Goal: Task Accomplishment & Management: Use online tool/utility

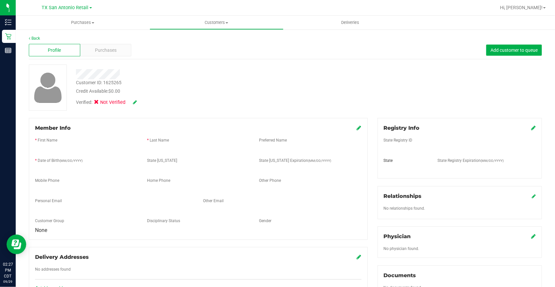
scroll to position [179, 0]
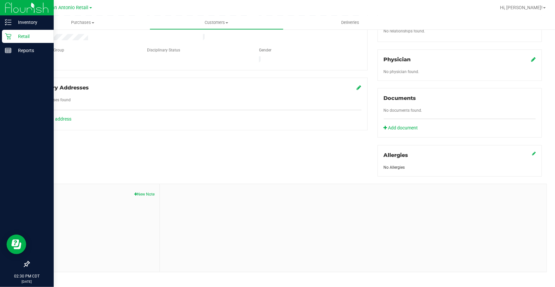
click at [0, 107] on div at bounding box center [27, 158] width 54 height 200
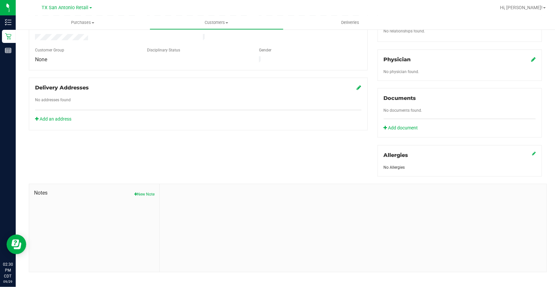
click at [123, 6] on div at bounding box center [306, 7] width 379 height 13
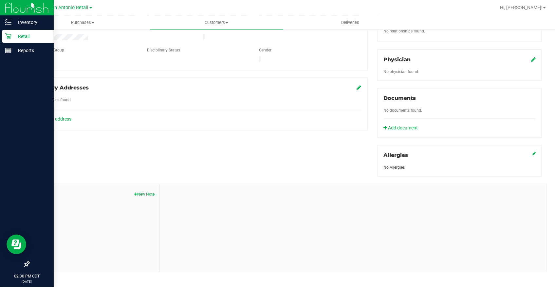
click at [18, 36] on p "Retail" at bounding box center [30, 36] width 39 height 8
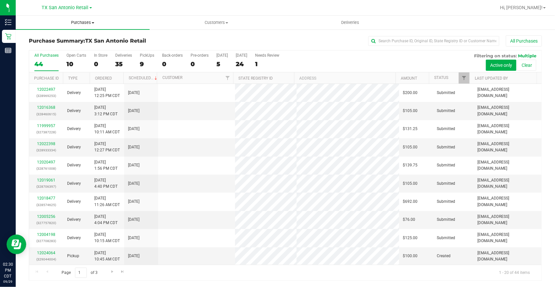
click at [88, 21] on span "Purchases" at bounding box center [83, 23] width 134 height 6
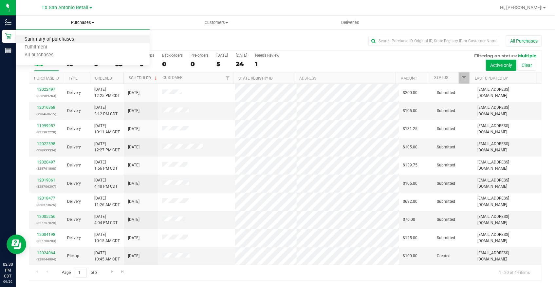
click at [79, 39] on span "Summary of purchases" at bounding box center [49, 40] width 67 height 6
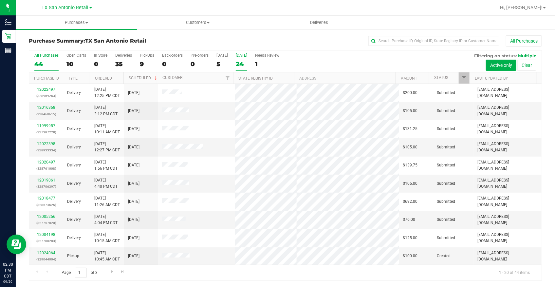
click at [238, 62] on div "24" at bounding box center [241, 64] width 11 height 8
click at [0, 0] on input "[DATE] 24" at bounding box center [0, 0] width 0 height 0
click at [464, 76] on span "Filter" at bounding box center [464, 77] width 5 height 5
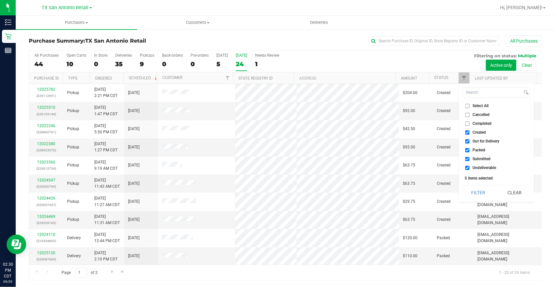
click at [467, 141] on input "Out for Delivery" at bounding box center [468, 141] width 4 height 4
checkbox input "false"
click at [467, 150] on input "Packed" at bounding box center [468, 150] width 4 height 4
checkbox input "false"
click at [468, 160] on input "Submitted" at bounding box center [468, 159] width 4 height 4
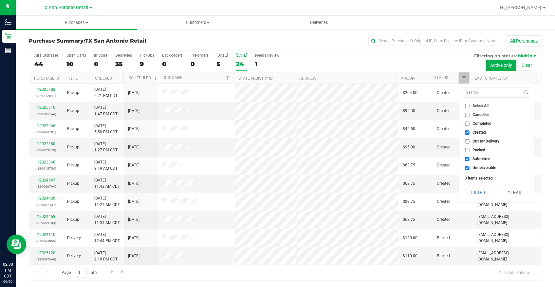
checkbox input "false"
click at [467, 167] on input "Undeliverable" at bounding box center [468, 168] width 4 height 4
checkbox input "false"
click at [477, 186] on button "Filter" at bounding box center [478, 192] width 31 height 14
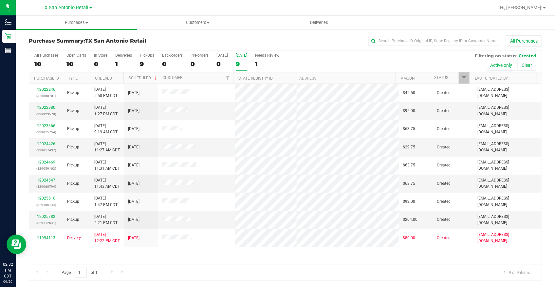
click at [546, 68] on div "All Purchases 10 Open Carts 10 In Store 0 Deliveries 1 PickUps 9 Back-orders 0 …" at bounding box center [285, 165] width 523 height 231
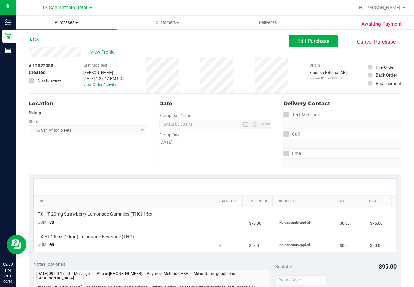
scroll to position [179, 0]
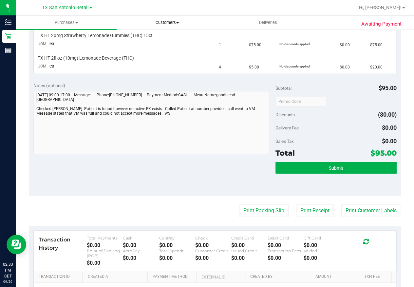
click at [175, 24] on span "Customers" at bounding box center [167, 23] width 100 height 6
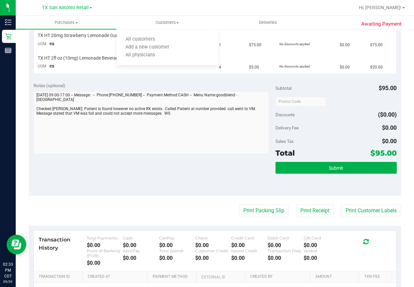
click at [189, 10] on div at bounding box center [236, 7] width 238 height 13
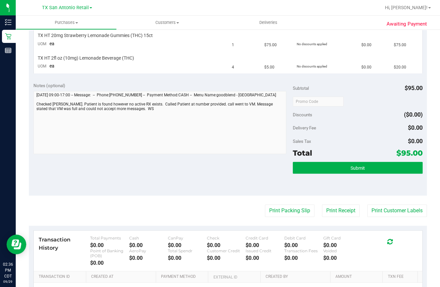
scroll to position [0, 0]
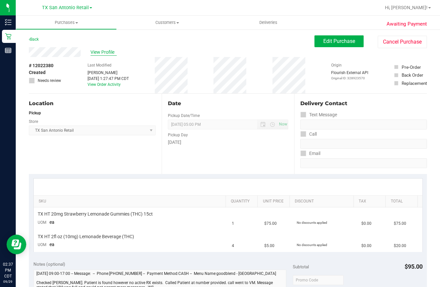
click at [100, 50] on span "View Profile" at bounding box center [103, 52] width 26 height 7
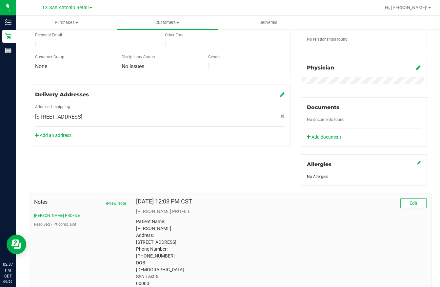
scroll to position [203, 0]
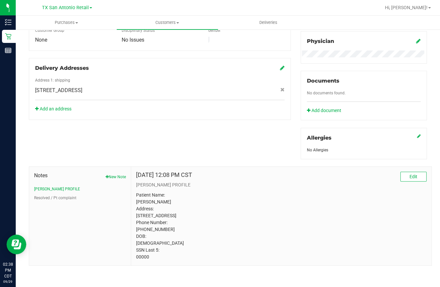
click at [414, 104] on div "Registry Info State Registry ID State State Registry Expiration (MM/DD/YYYY) [G…" at bounding box center [364, 39] width 136 height 239
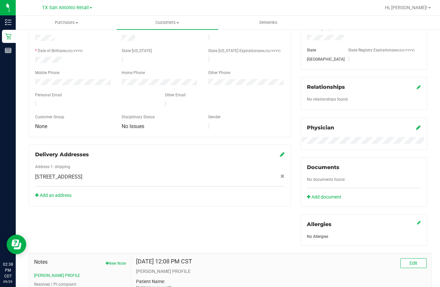
scroll to position [0, 0]
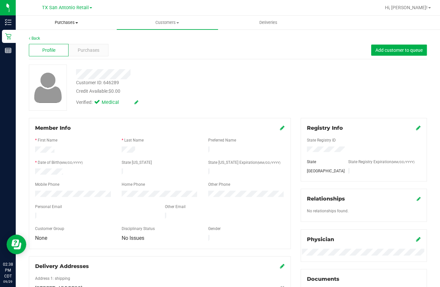
click at [64, 21] on span "Purchases" at bounding box center [66, 23] width 100 height 6
click at [39, 39] on span "Summary of purchases" at bounding box center [49, 40] width 67 height 6
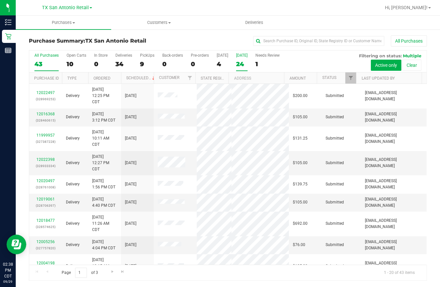
click at [239, 63] on div "24" at bounding box center [241, 64] width 11 height 8
click at [0, 0] on input "[DATE] 24" at bounding box center [0, 0] width 0 height 0
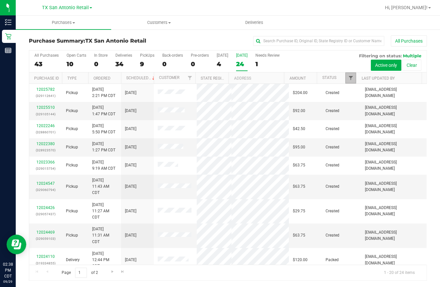
click at [349, 79] on span "Filter" at bounding box center [350, 77] width 5 height 5
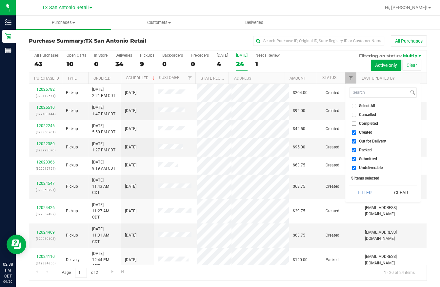
click at [366, 170] on li "Undeliverable" at bounding box center [383, 167] width 68 height 7
click at [365, 166] on span "Undeliverable" at bounding box center [371, 168] width 24 height 4
click at [356, 166] on input "Undeliverable" at bounding box center [354, 168] width 4 height 4
checkbox input "false"
click at [362, 159] on span "Submitted" at bounding box center [368, 159] width 18 height 4
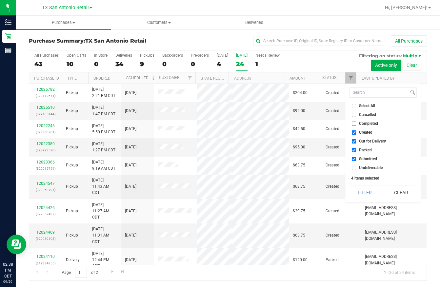
click at [356, 159] on input "Submitted" at bounding box center [354, 159] width 4 height 4
checkbox input "false"
click at [360, 147] on li "Packed" at bounding box center [383, 150] width 68 height 7
click at [359, 141] on span "Out for Delivery" at bounding box center [372, 141] width 27 height 4
click at [356, 141] on input "Out for Delivery" at bounding box center [354, 141] width 4 height 4
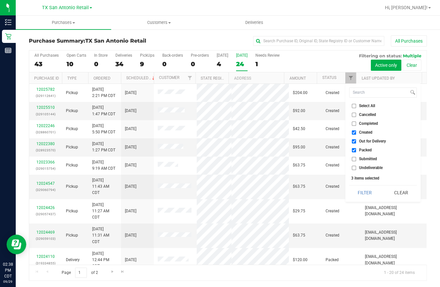
checkbox input "false"
click at [359, 149] on span "Packed" at bounding box center [365, 150] width 13 height 4
click at [356, 149] on input "Packed" at bounding box center [354, 150] width 4 height 4
checkbox input "false"
click at [362, 193] on button "Filter" at bounding box center [364, 192] width 31 height 14
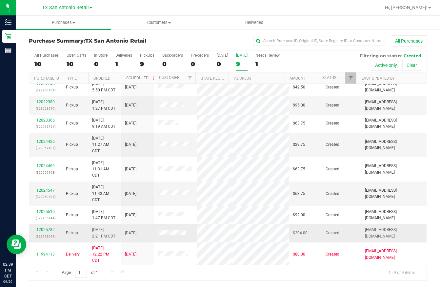
scroll to position [7, 0]
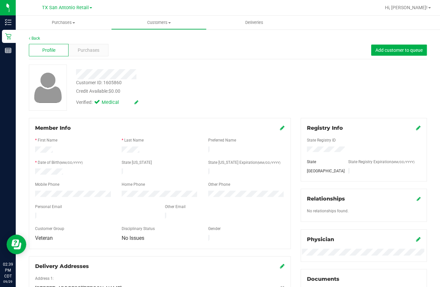
click at [142, 77] on div at bounding box center [173, 74] width 204 height 10
click at [80, 51] on span "Purchases" at bounding box center [89, 50] width 22 height 7
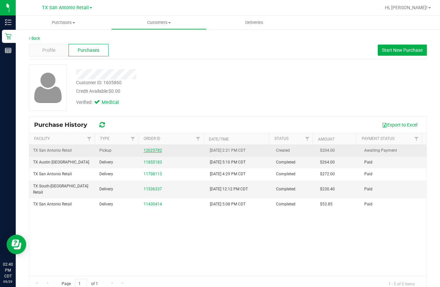
click at [145, 149] on link "12025782" at bounding box center [153, 150] width 18 height 5
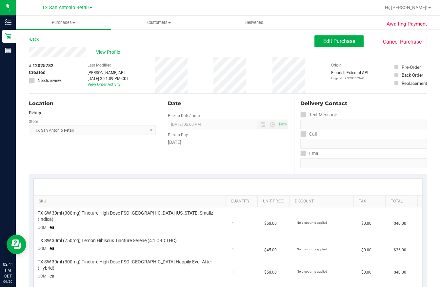
click at [319, 45] on button "Edit Purchase" at bounding box center [338, 41] width 49 height 12
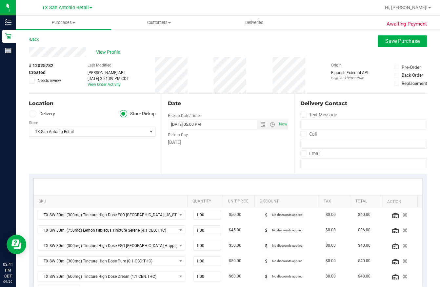
click at [42, 112] on label "Delivery" at bounding box center [42, 114] width 26 height 8
click at [0, 0] on input "Delivery" at bounding box center [0, 0] width 0 height 0
click at [122, 114] on icon at bounding box center [123, 114] width 4 height 0
click at [0, 0] on input "Store Pickup" at bounding box center [0, 0] width 0 height 0
click at [30, 114] on icon at bounding box center [32, 114] width 4 height 0
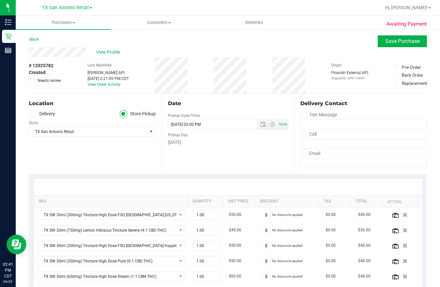
click at [0, 0] on input "Delivery" at bounding box center [0, 0] width 0 height 0
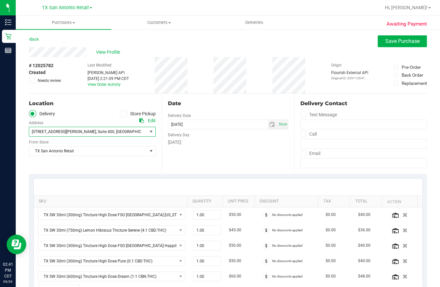
click at [147, 130] on span "select" at bounding box center [151, 131] width 8 height 9
click at [141, 167] on div "Location Delivery Store Pickup Address Edit [STREET_ADDRESS][PERSON_NAME] , Sui…" at bounding box center [95, 134] width 133 height 80
click at [148, 131] on span "select" at bounding box center [150, 131] width 5 height 5
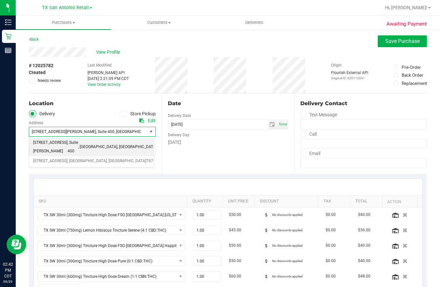
click at [162, 166] on div "Date Delivery Date [DATE] Now [DATE] 05:00 PM Now Delivery Day [DATE]" at bounding box center [228, 134] width 133 height 80
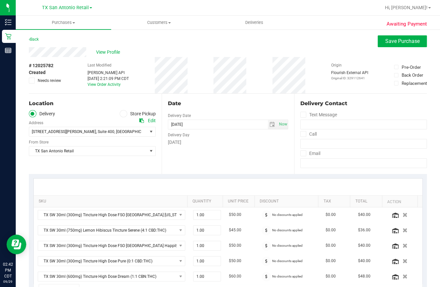
click at [120, 111] on span at bounding box center [124, 114] width 8 height 8
click at [0, 0] on input "Store Pickup" at bounding box center [0, 0] width 0 height 0
click at [33, 114] on icon at bounding box center [32, 114] width 4 height 0
click at [0, 0] on input "Delivery" at bounding box center [0, 0] width 0 height 0
click at [150, 133] on span "select" at bounding box center [150, 131] width 5 height 5
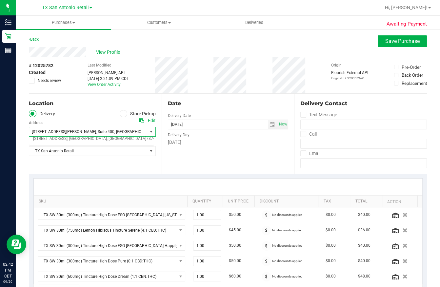
click at [149, 121] on div "Edit" at bounding box center [152, 120] width 8 height 7
click at [142, 121] on icon at bounding box center [141, 120] width 5 height 5
click at [121, 134] on span "[STREET_ADDRESS][PERSON_NAME] , Suite 400 , [GEOGRAPHIC_DATA] , [GEOGRAPHIC_DAT…" at bounding box center [85, 131] width 112 height 9
click at [120, 104] on div "Location" at bounding box center [92, 104] width 127 height 8
click at [123, 115] on span at bounding box center [124, 114] width 8 height 8
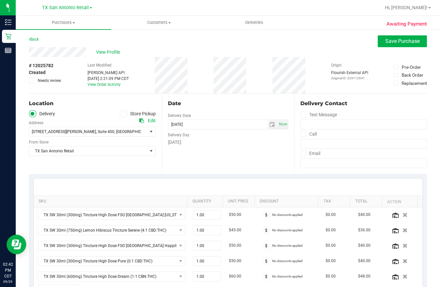
click at [0, 0] on input "Store Pickup" at bounding box center [0, 0] width 0 height 0
click at [123, 115] on span at bounding box center [124, 114] width 8 height 8
click at [0, 0] on input "Store Pickup" at bounding box center [0, 0] width 0 height 0
click at [34, 114] on span at bounding box center [33, 114] width 8 height 8
click at [0, 0] on input "Delivery" at bounding box center [0, 0] width 0 height 0
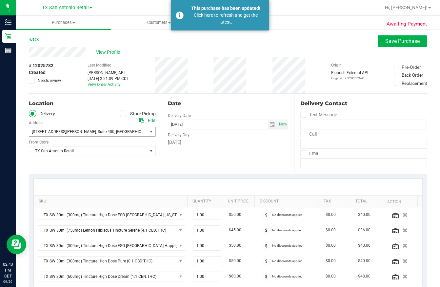
click at [149, 130] on span "select" at bounding box center [150, 131] width 5 height 5
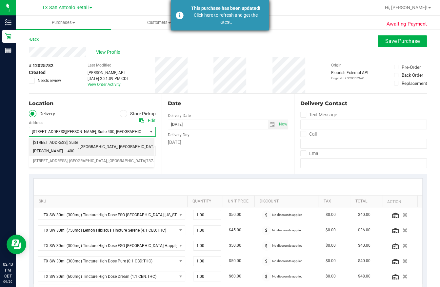
click at [211, 16] on div "Click here to refresh and get the latest." at bounding box center [225, 19] width 77 height 14
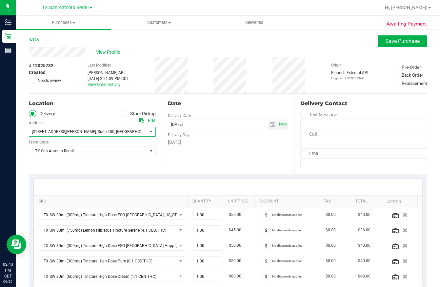
click at [147, 133] on span "select" at bounding box center [151, 131] width 8 height 9
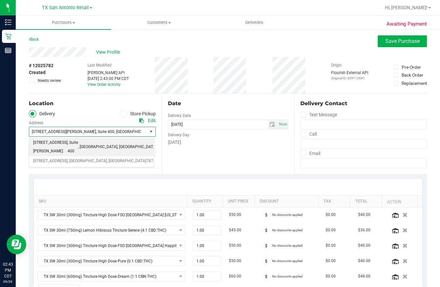
click at [158, 158] on div "Location Delivery Store Pickup Address Edit [STREET_ADDRESS][PERSON_NAME] , Sui…" at bounding box center [95, 134] width 133 height 80
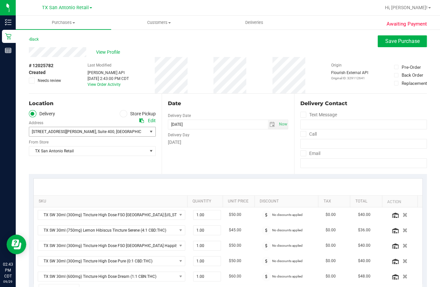
click at [150, 134] on span "select" at bounding box center [150, 131] width 5 height 5
click at [144, 121] on div "Edit" at bounding box center [147, 120] width 16 height 7
click at [144, 120] on div "Edit" at bounding box center [147, 120] width 16 height 7
click at [139, 121] on icon at bounding box center [141, 120] width 5 height 5
click at [153, 120] on div "Edit" at bounding box center [152, 120] width 8 height 7
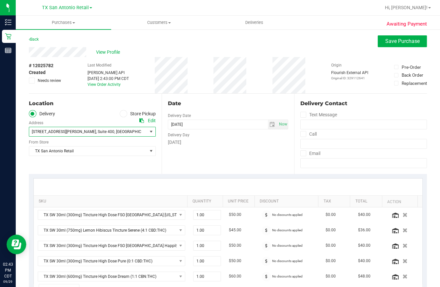
click at [148, 132] on span "select" at bounding box center [150, 131] width 5 height 5
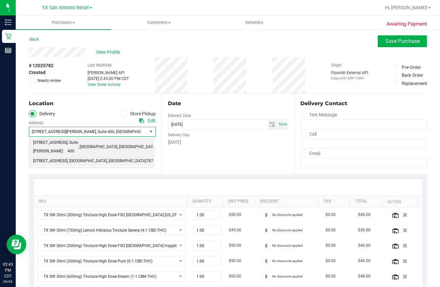
click at [101, 156] on li "[STREET_ADDRESS] , [GEOGRAPHIC_DATA] , [GEOGRAPHIC_DATA] 78741" at bounding box center [91, 161] width 125 height 10
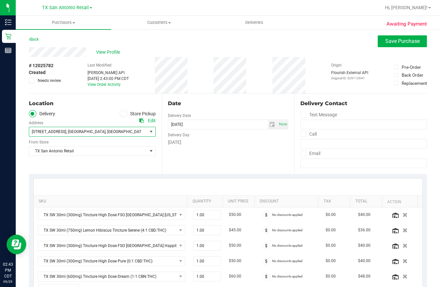
click at [141, 120] on icon at bounding box center [141, 120] width 5 height 5
click at [148, 121] on div "Edit" at bounding box center [152, 120] width 8 height 7
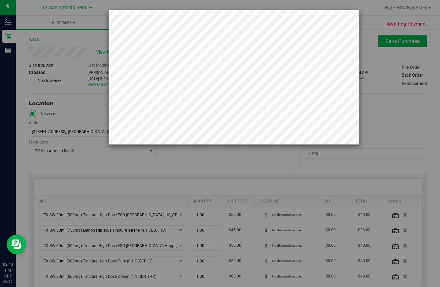
click at [76, 70] on div at bounding box center [222, 143] width 445 height 287
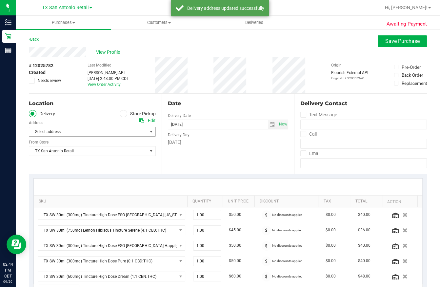
click at [148, 131] on span "select" at bounding box center [150, 131] width 5 height 5
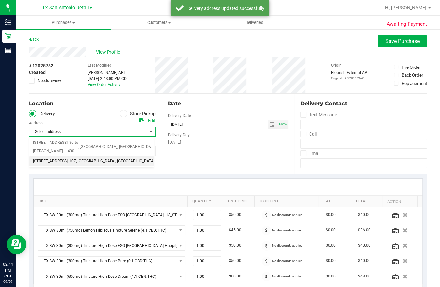
click at [106, 157] on span ", [GEOGRAPHIC_DATA]" at bounding box center [95, 161] width 39 height 9
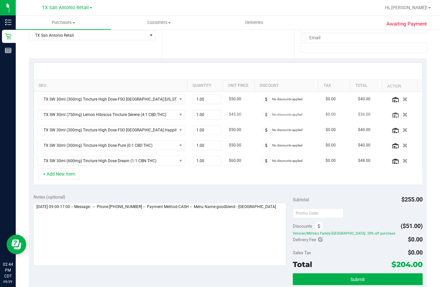
scroll to position [119, 0]
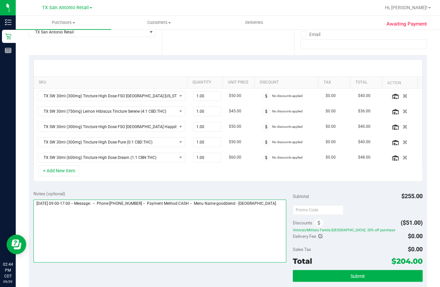
click at [273, 205] on textarea at bounding box center [159, 231] width 253 height 63
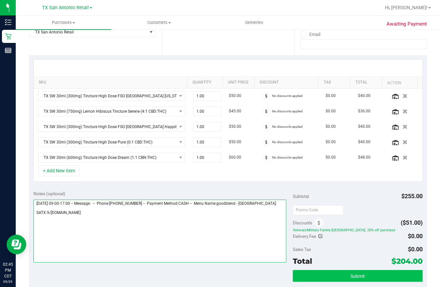
scroll to position [0, 0]
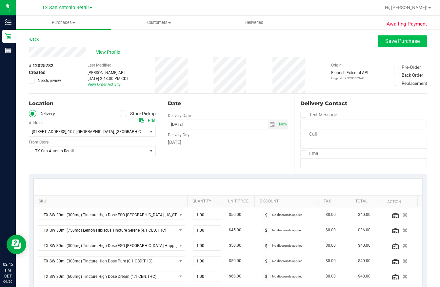
type textarea "[DATE] 09:00-17:00 -- Message: -- Phone:[PHONE_NUMBER] -- Payment Method:CASH -…"
click at [388, 37] on button "Save Purchase" at bounding box center [401, 41] width 49 height 12
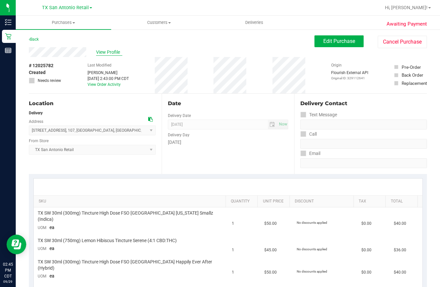
click at [97, 52] on span "View Profile" at bounding box center [109, 52] width 26 height 7
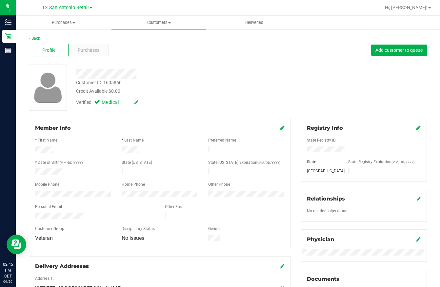
click at [83, 213] on div at bounding box center [95, 217] width 130 height 8
click at [90, 51] on span "Purchases" at bounding box center [89, 50] width 22 height 7
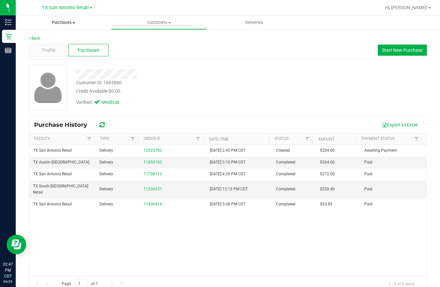
click at [68, 24] on span "Purchases" at bounding box center [63, 23] width 95 height 6
click at [37, 38] on span "Summary of purchases" at bounding box center [49, 40] width 67 height 6
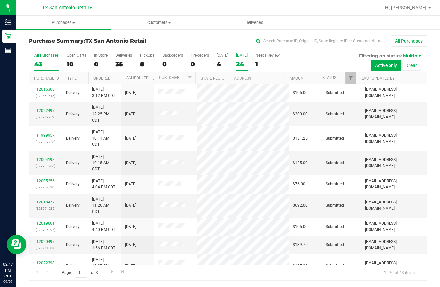
click at [242, 62] on div "24" at bounding box center [241, 64] width 11 height 8
click at [0, 0] on input "[DATE] 24" at bounding box center [0, 0] width 0 height 0
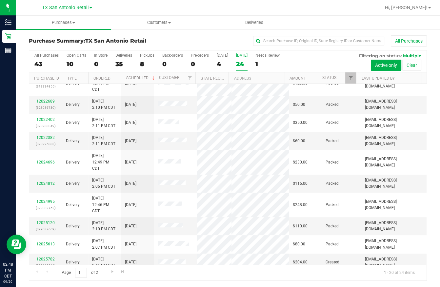
scroll to position [238, 0]
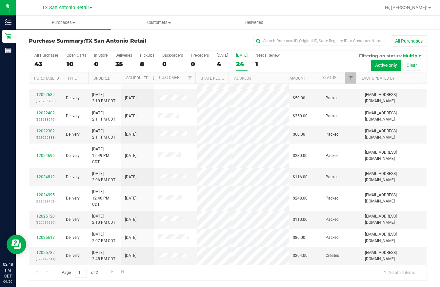
click at [244, 64] on div "24" at bounding box center [241, 64] width 11 height 8
click at [0, 0] on input "[DATE] 24" at bounding box center [0, 0] width 0 height 0
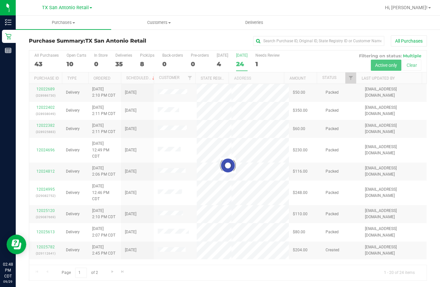
scroll to position [0, 0]
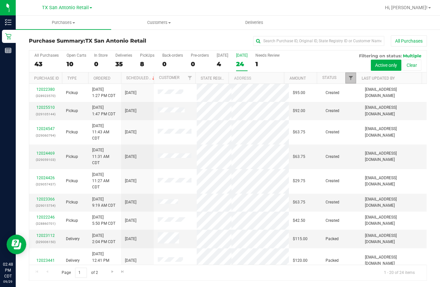
click at [353, 75] on span "Filter" at bounding box center [350, 77] width 5 height 5
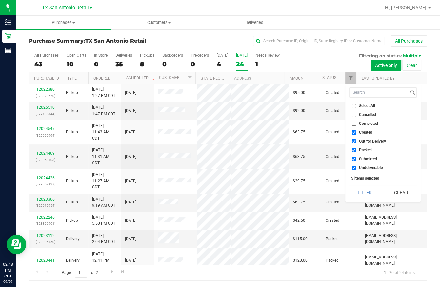
click at [367, 164] on li "Undeliverable" at bounding box center [383, 167] width 68 height 7
click at [364, 159] on span "Submitted" at bounding box center [368, 159] width 18 height 4
click at [356, 159] on input "Submitted" at bounding box center [354, 159] width 4 height 4
checkbox input "false"
click at [362, 148] on span "Packed" at bounding box center [365, 150] width 13 height 4
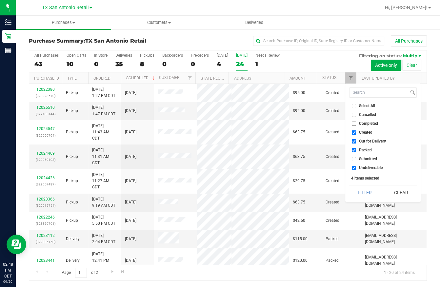
click at [356, 148] on input "Packed" at bounding box center [354, 150] width 4 height 4
checkbox input "false"
click at [364, 139] on span "Out for Delivery" at bounding box center [372, 141] width 27 height 4
click at [356, 139] on input "Out for Delivery" at bounding box center [354, 141] width 4 height 4
checkbox input "false"
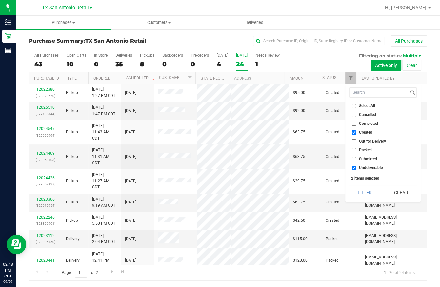
click at [364, 166] on span "Undeliverable" at bounding box center [371, 168] width 24 height 4
click at [356, 166] on input "Undeliverable" at bounding box center [354, 168] width 4 height 4
checkbox input "false"
click at [364, 193] on button "Filter" at bounding box center [364, 192] width 31 height 14
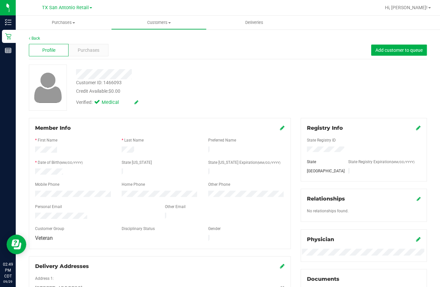
drag, startPoint x: 75, startPoint y: 73, endPoint x: 132, endPoint y: 74, distance: 57.0
click at [132, 74] on div at bounding box center [173, 74] width 204 height 10
click at [83, 49] on span "Purchases" at bounding box center [89, 50] width 22 height 7
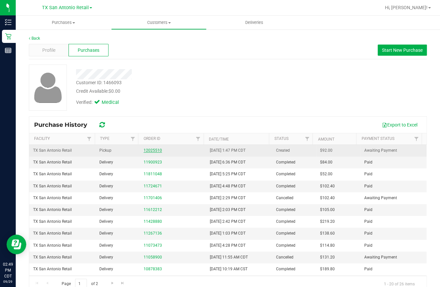
click at [147, 149] on link "12025510" at bounding box center [153, 150] width 18 height 5
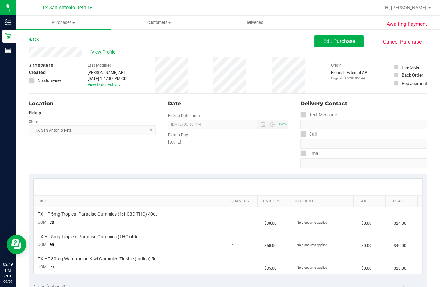
click at [150, 132] on span "[GEOGRAPHIC_DATA] [GEOGRAPHIC_DATA] Retail Select Store [PERSON_NAME][GEOGRAPHI…" at bounding box center [92, 131] width 127 height 10
click at [100, 50] on span "View Profile" at bounding box center [104, 52] width 26 height 7
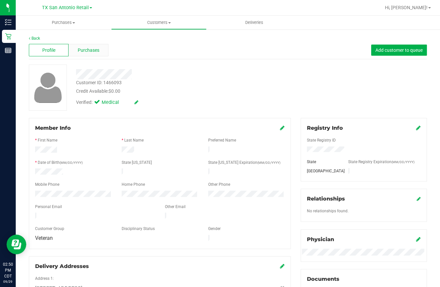
click at [99, 48] on div "Purchases" at bounding box center [88, 50] width 40 height 12
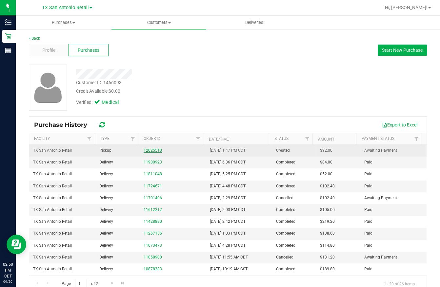
click at [153, 151] on link "12025510" at bounding box center [153, 150] width 18 height 5
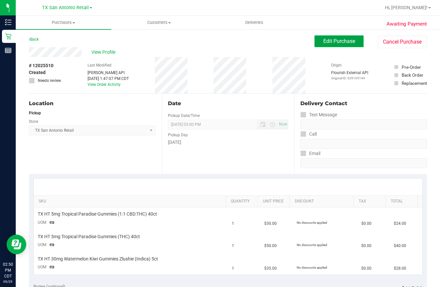
click at [323, 39] on span "Edit Purchase" at bounding box center [339, 41] width 32 height 6
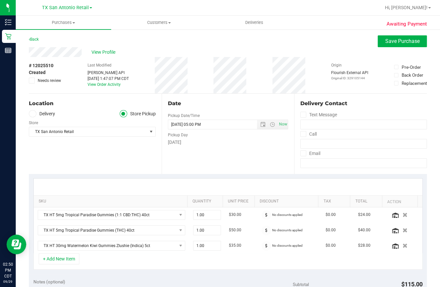
click at [34, 114] on icon at bounding box center [32, 114] width 4 height 0
click at [0, 0] on input "Delivery" at bounding box center [0, 0] width 0 height 0
click at [139, 132] on span "13103 Braxon Pass , [GEOGRAPHIC_DATA] , [GEOGRAPHIC_DATA] 78253" at bounding box center [85, 131] width 112 height 9
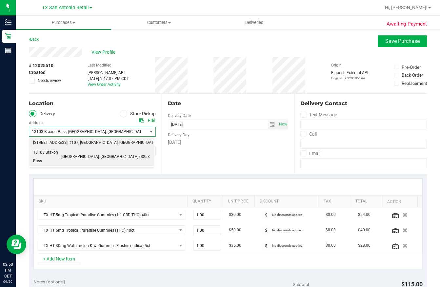
click at [129, 142] on li "[STREET_ADDRESS] , #107 , [GEOGRAPHIC_DATA] , [GEOGRAPHIC_DATA] 78258" at bounding box center [91, 143] width 125 height 10
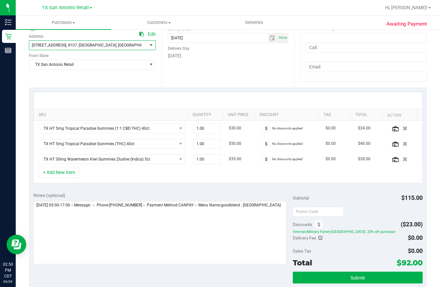
scroll to position [149, 0]
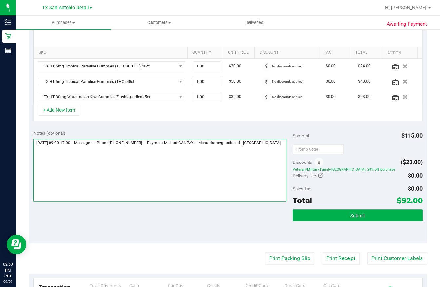
click at [278, 150] on textarea at bounding box center [159, 170] width 253 height 63
type textarea "[DATE] 09:00-17:00 -- Message: -- Phone:[PHONE_NUMBER] -- Payment Method:CANPAY…"
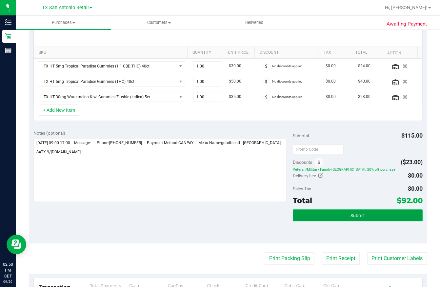
click at [342, 213] on button "Submit" at bounding box center [358, 215] width 130 height 12
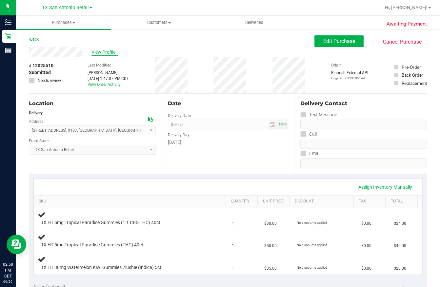
click at [104, 52] on span "View Profile" at bounding box center [104, 52] width 26 height 7
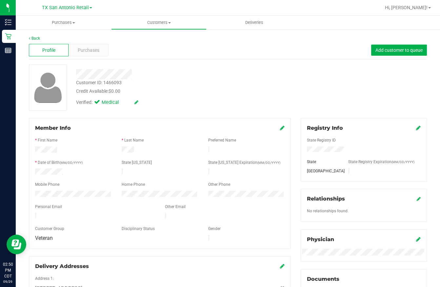
drag, startPoint x: 33, startPoint y: 212, endPoint x: 93, endPoint y: 212, distance: 60.6
click at [93, 213] on div at bounding box center [95, 217] width 130 height 8
click at [87, 47] on span "Purchases" at bounding box center [89, 50] width 22 height 7
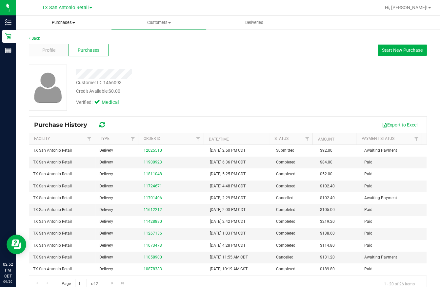
click at [63, 22] on span "Purchases" at bounding box center [63, 23] width 95 height 6
click at [50, 39] on span "Summary of purchases" at bounding box center [49, 40] width 67 height 6
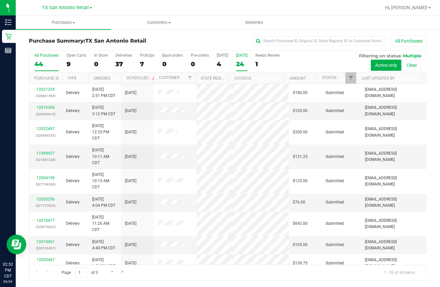
click at [239, 66] on div "24" at bounding box center [241, 64] width 11 height 8
click at [0, 0] on input "[DATE] 24" at bounding box center [0, 0] width 0 height 0
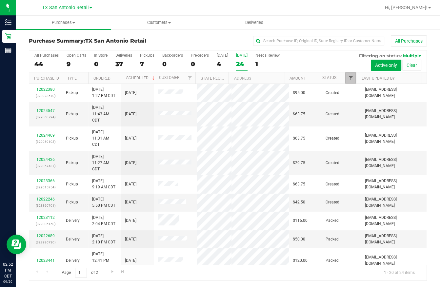
click at [350, 78] on span "Filter" at bounding box center [350, 77] width 5 height 5
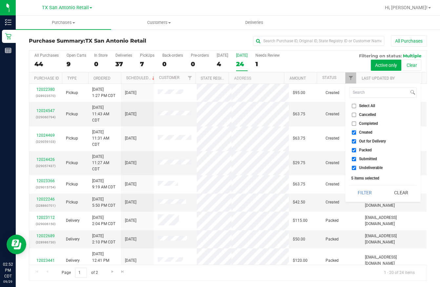
click at [374, 142] on span "Out for Delivery" at bounding box center [372, 141] width 27 height 4
click at [356, 142] on input "Out for Delivery" at bounding box center [354, 141] width 4 height 4
checkbox input "false"
click at [369, 149] on span "Packed" at bounding box center [365, 150] width 13 height 4
click at [356, 149] on input "Packed" at bounding box center [354, 150] width 4 height 4
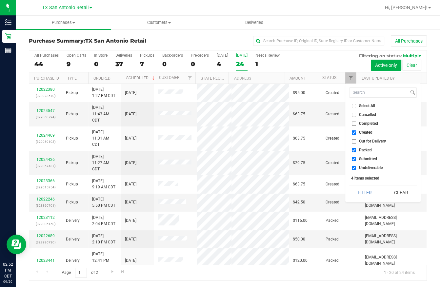
checkbox input "false"
click at [368, 157] on span "Submitted" at bounding box center [368, 159] width 18 height 4
click at [356, 157] on input "Submitted" at bounding box center [354, 159] width 4 height 4
checkbox input "false"
click at [366, 164] on li "Undeliverable" at bounding box center [383, 167] width 68 height 7
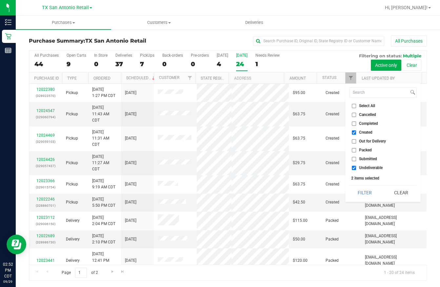
click at [368, 167] on span "Undeliverable" at bounding box center [371, 168] width 24 height 4
click at [356, 167] on input "Undeliverable" at bounding box center [354, 168] width 4 height 4
checkbox input "false"
click at [367, 194] on button "Filter" at bounding box center [364, 192] width 31 height 14
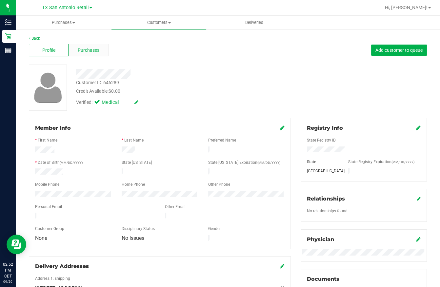
click at [85, 50] on span "Purchases" at bounding box center [89, 50] width 22 height 7
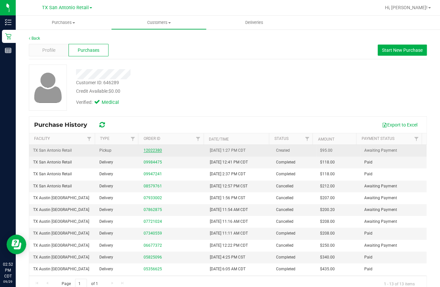
click at [146, 150] on link "12022380" at bounding box center [153, 150] width 18 height 5
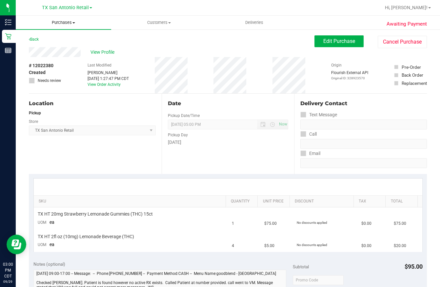
click at [66, 24] on span "Purchases" at bounding box center [63, 23] width 95 height 6
click at [61, 40] on span "Summary of purchases" at bounding box center [49, 40] width 67 height 6
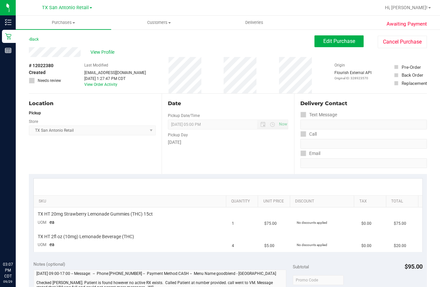
click at [129, 175] on div "SKU Quantity Unit Price Discount Tax Total TX HT 20mg Strawberry Lemonade Gummi…" at bounding box center [228, 215] width 398 height 82
click at [141, 169] on div "Location Pickup Store TX San Antonio Retail Select Store Bonita Springs WC Boyn…" at bounding box center [95, 134] width 133 height 80
click at [64, 20] on span "Purchases" at bounding box center [63, 23] width 95 height 6
click at [57, 21] on span "Purchases" at bounding box center [63, 23] width 95 height 6
click at [62, 20] on span "Purchases" at bounding box center [63, 23] width 95 height 6
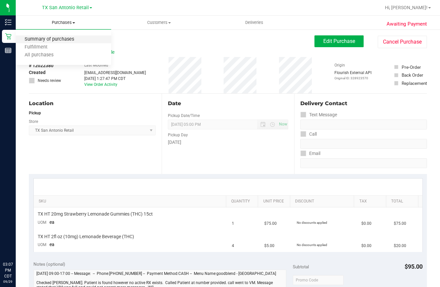
click at [61, 38] on span "Summary of purchases" at bounding box center [49, 40] width 67 height 6
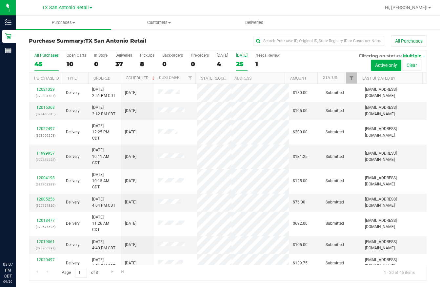
click at [242, 59] on label "Tomorrow 25" at bounding box center [241, 62] width 11 height 18
click at [0, 0] on input "Tomorrow 25" at bounding box center [0, 0] width 0 height 0
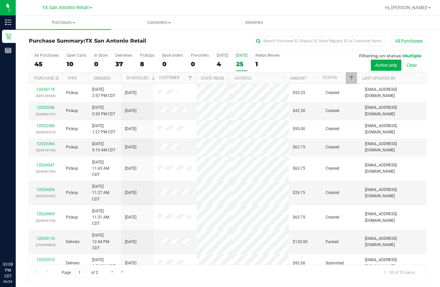
click at [347, 77] on link "Filter" at bounding box center [351, 77] width 11 height 11
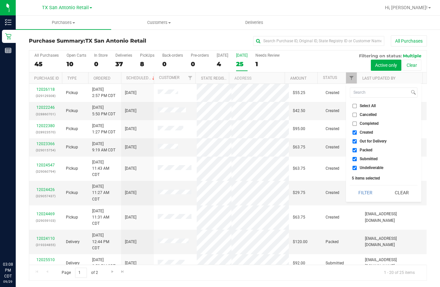
click at [356, 141] on input "Out for Delivery" at bounding box center [354, 141] width 4 height 4
checkbox input "false"
click at [354, 149] on input "Packed" at bounding box center [354, 150] width 4 height 4
checkbox input "false"
click at [354, 159] on input "Submitted" at bounding box center [354, 159] width 4 height 4
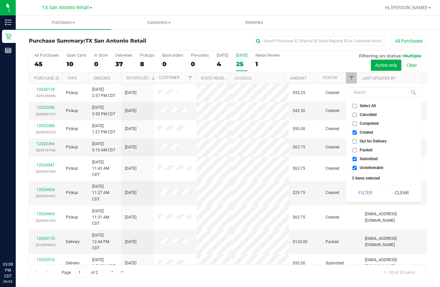
checkbox input "false"
click at [353, 166] on input "Undeliverable" at bounding box center [354, 168] width 4 height 4
checkbox input "false"
drag, startPoint x: 360, startPoint y: 191, endPoint x: 356, endPoint y: 187, distance: 5.8
click at [358, 190] on button "Filter" at bounding box center [365, 192] width 31 height 14
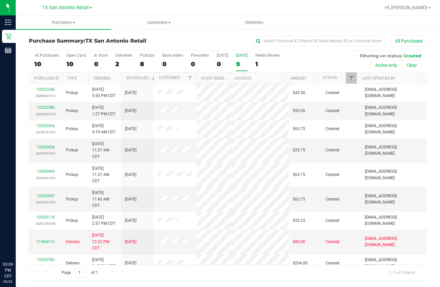
click at [433, 123] on div "Purchase Summary: TX San Antonio Retail All Purchases All Purchases 10 Open Car…" at bounding box center [228, 158] width 424 height 259
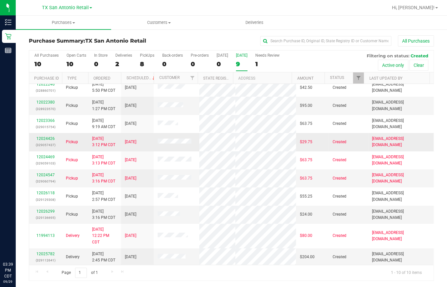
scroll to position [7, 0]
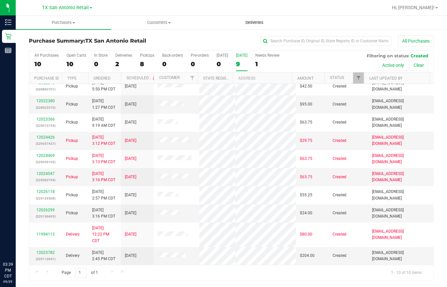
click at [246, 23] on span "Deliveries" at bounding box center [254, 23] width 36 height 6
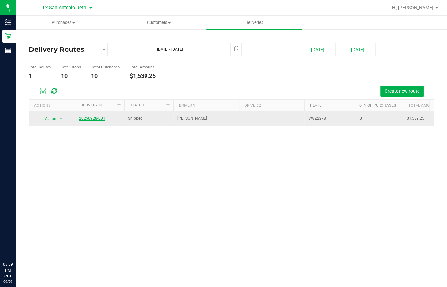
click at [92, 119] on link "20250928-001" at bounding box center [92, 118] width 26 height 5
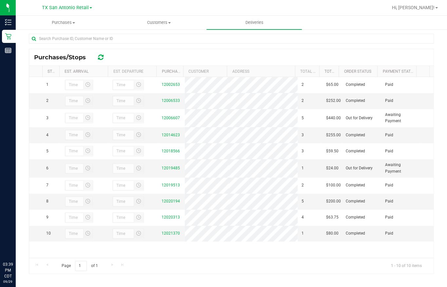
scroll to position [101, 0]
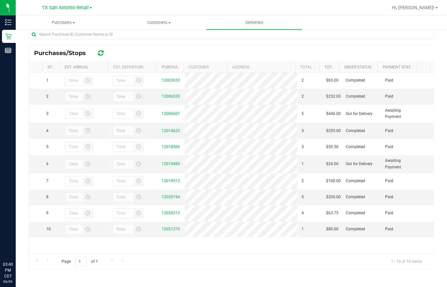
click at [439, 70] on div "All Delivery Routes Delivery Route ID 20250928-001 Delivery Date 09/29/2025 App…" at bounding box center [231, 107] width 431 height 359
click at [437, 46] on div "All Delivery Routes Delivery Route ID 20250928-001 Delivery Date 09/29/2025 App…" at bounding box center [231, 107] width 431 height 359
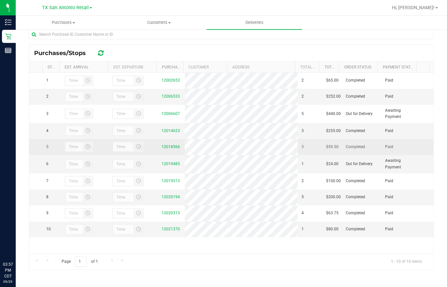
scroll to position [0, 0]
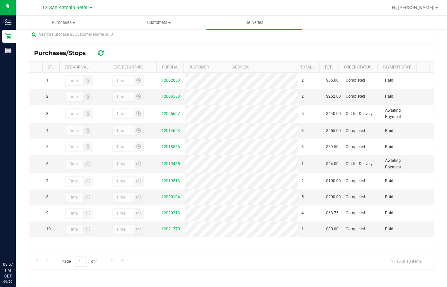
click at [347, 10] on div at bounding box center [252, 7] width 270 height 13
click at [64, 23] on span "Purchases" at bounding box center [63, 23] width 95 height 6
click at [52, 37] on span "Summary of purchases" at bounding box center [49, 40] width 67 height 6
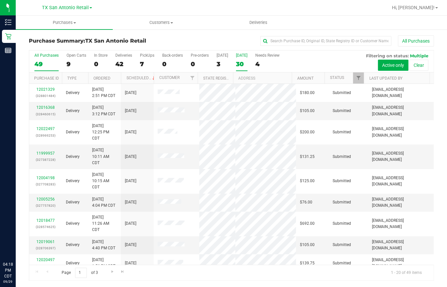
click at [239, 64] on div "30" at bounding box center [241, 64] width 11 height 8
click at [0, 0] on input "Tomorrow 30" at bounding box center [0, 0] width 0 height 0
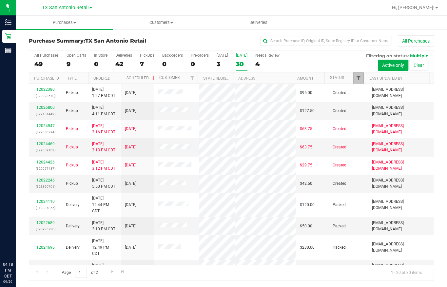
click at [359, 76] on span "Filter" at bounding box center [358, 77] width 5 height 5
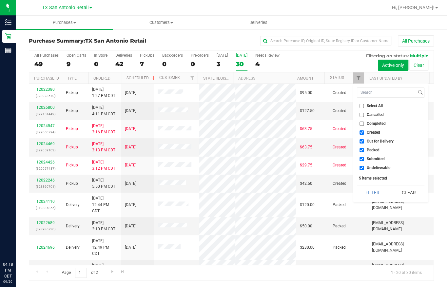
click at [365, 141] on label "Out for Delivery" at bounding box center [376, 141] width 34 height 4
click at [364, 141] on input "Out for Delivery" at bounding box center [361, 141] width 4 height 4
checkbox input "false"
click at [364, 148] on label "Packed" at bounding box center [369, 150] width 20 height 4
click at [364, 148] on input "Packed" at bounding box center [361, 150] width 4 height 4
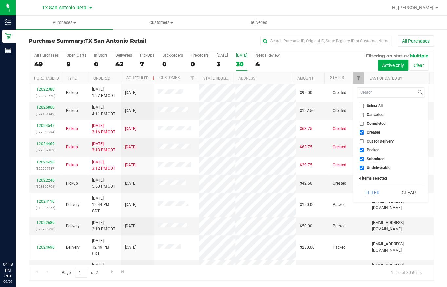
checkbox input "false"
click at [361, 156] on li "Submitted" at bounding box center [391, 159] width 68 height 7
click at [361, 158] on input "Submitted" at bounding box center [361, 159] width 4 height 4
checkbox input "false"
click at [361, 167] on input "Undeliverable" at bounding box center [361, 168] width 4 height 4
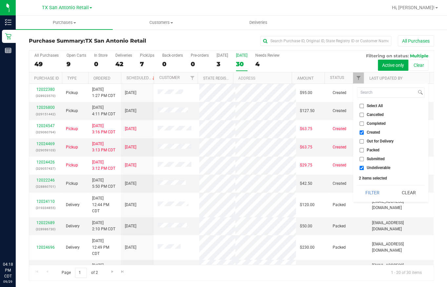
checkbox input "false"
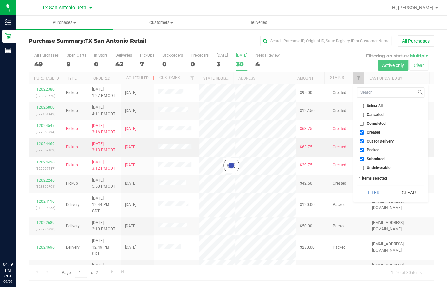
checkbox input "true"
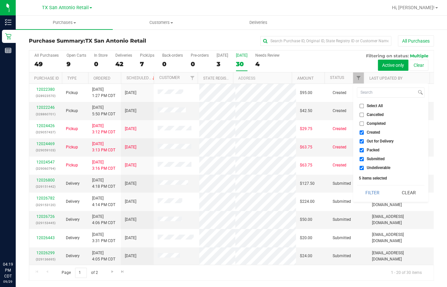
click at [387, 140] on span "Out for Delivery" at bounding box center [380, 141] width 27 height 4
click at [364, 140] on input "Out for Delivery" at bounding box center [361, 141] width 4 height 4
checkbox input "false"
click at [373, 150] on span "Packed" at bounding box center [373, 150] width 13 height 4
click at [364, 150] on input "Packed" at bounding box center [361, 150] width 4 height 4
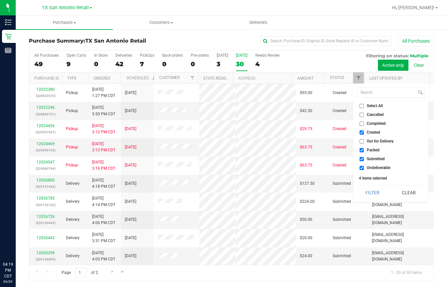
checkbox input "false"
click at [373, 158] on span "Submitted" at bounding box center [376, 159] width 18 height 4
click at [364, 158] on input "Submitted" at bounding box center [361, 159] width 4 height 4
checkbox input "false"
click at [373, 166] on span "Undeliverable" at bounding box center [379, 168] width 24 height 4
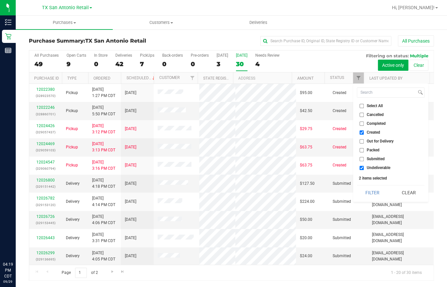
click at [364, 166] on input "Undeliverable" at bounding box center [361, 168] width 4 height 4
checkbox input "false"
click at [375, 193] on button "Filter" at bounding box center [372, 192] width 31 height 14
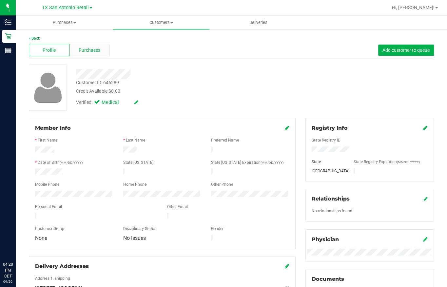
click at [82, 53] on span "Purchases" at bounding box center [90, 50] width 22 height 7
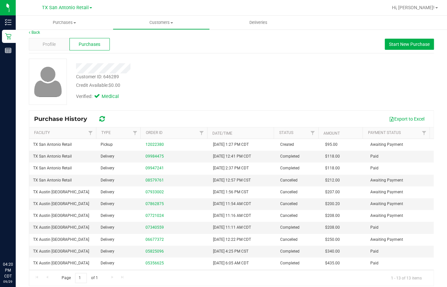
scroll to position [11, 0]
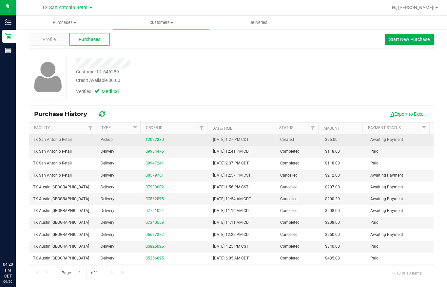
click at [154, 143] on td "12022380" at bounding box center [176, 140] width 68 height 12
click at [154, 139] on link "12022380" at bounding box center [154, 139] width 18 height 5
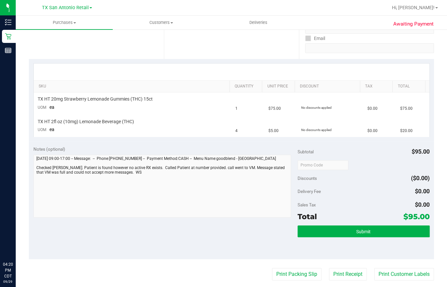
scroll to position [130, 0]
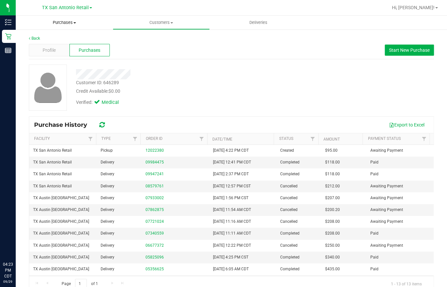
click at [59, 24] on span "Purchases" at bounding box center [64, 23] width 97 height 6
click at [65, 40] on span "Summary of purchases" at bounding box center [49, 40] width 67 height 6
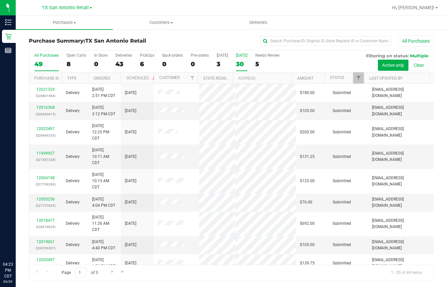
click at [242, 62] on div "30" at bounding box center [241, 64] width 11 height 8
click at [0, 0] on input "Tomorrow 30" at bounding box center [0, 0] width 0 height 0
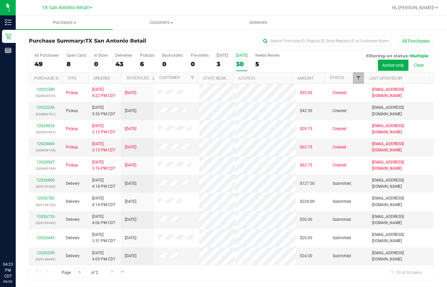
click at [357, 81] on span "Filter" at bounding box center [358, 77] width 5 height 5
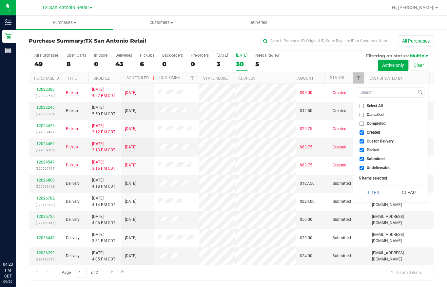
click at [367, 140] on span "Out for Delivery" at bounding box center [380, 141] width 27 height 4
click at [364, 140] on input "Out for Delivery" at bounding box center [361, 141] width 4 height 4
checkbox input "false"
click at [366, 150] on label "Packed" at bounding box center [369, 150] width 20 height 4
click at [364, 150] on input "Packed" at bounding box center [361, 150] width 4 height 4
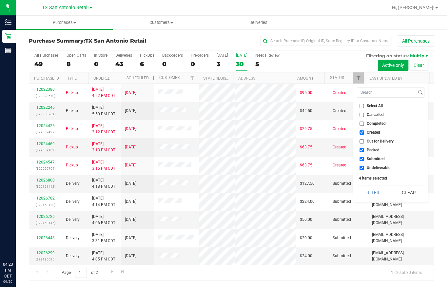
checkbox input "false"
click at [365, 158] on label "Submitted" at bounding box center [371, 159] width 25 height 4
click at [364, 158] on input "Submitted" at bounding box center [361, 159] width 4 height 4
checkbox input "false"
click at [364, 168] on label "Undeliverable" at bounding box center [374, 168] width 31 height 4
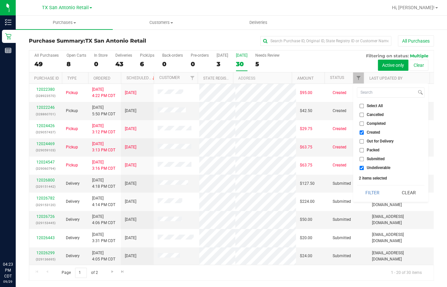
click at [364, 168] on input "Undeliverable" at bounding box center [361, 168] width 4 height 4
checkbox input "false"
click at [364, 190] on button "Filter" at bounding box center [372, 192] width 31 height 14
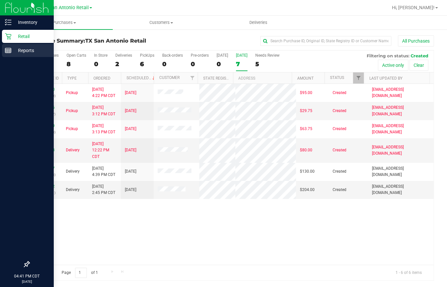
click at [20, 47] on p "Reports" at bounding box center [30, 51] width 39 height 8
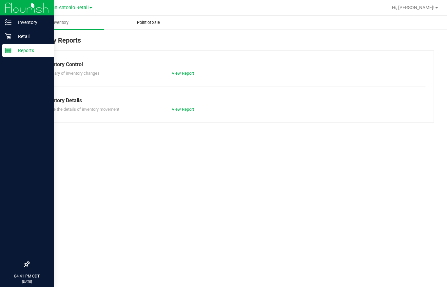
click at [147, 23] on span "Point of Sale" at bounding box center [148, 23] width 41 height 6
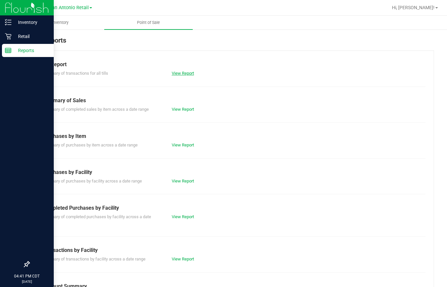
click at [177, 71] on link "View Report" at bounding box center [183, 73] width 22 height 5
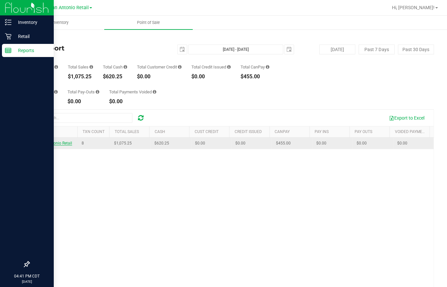
click at [56, 145] on span "Till-San Antonio Retail" at bounding box center [52, 143] width 39 height 5
